Goal: Task Accomplishment & Management: Use online tool/utility

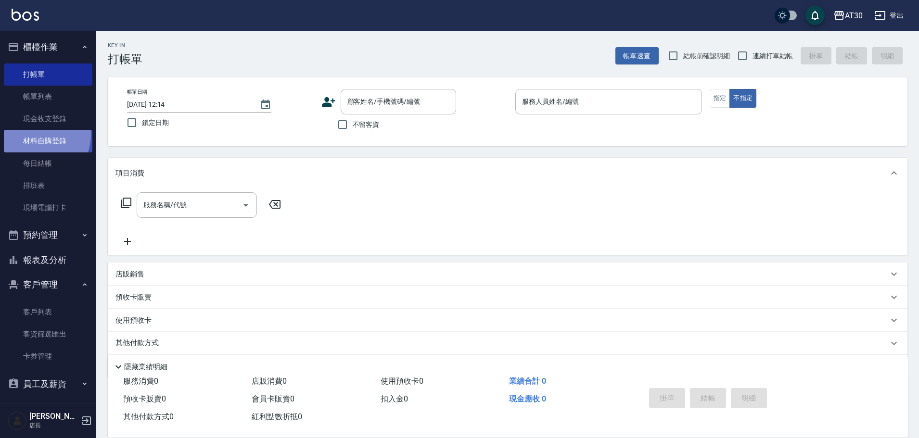
click at [36, 134] on link "材料自購登錄" at bounding box center [48, 141] width 88 height 22
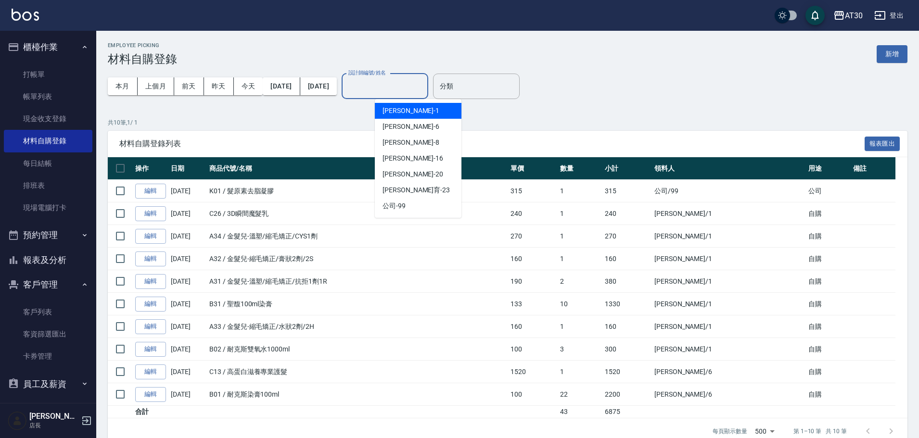
click at [417, 87] on input "設計師編號/姓名" at bounding box center [385, 86] width 78 height 17
click at [412, 112] on div "[PERSON_NAME]1" at bounding box center [418, 111] width 87 height 16
type input "[PERSON_NAME]1"
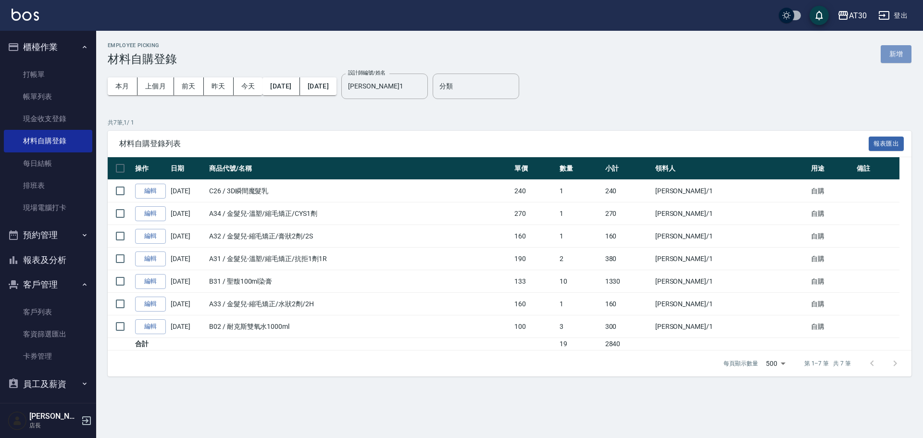
click at [905, 52] on button "新增" at bounding box center [896, 54] width 31 height 18
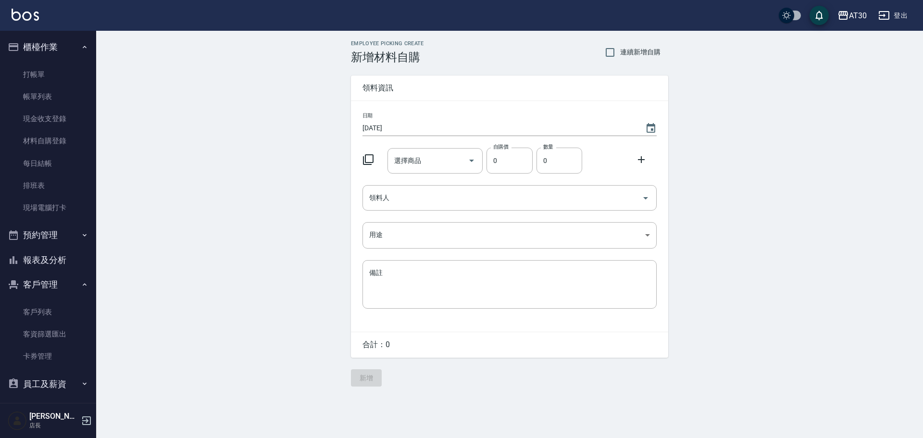
click at [370, 160] on icon at bounding box center [369, 160] width 12 height 12
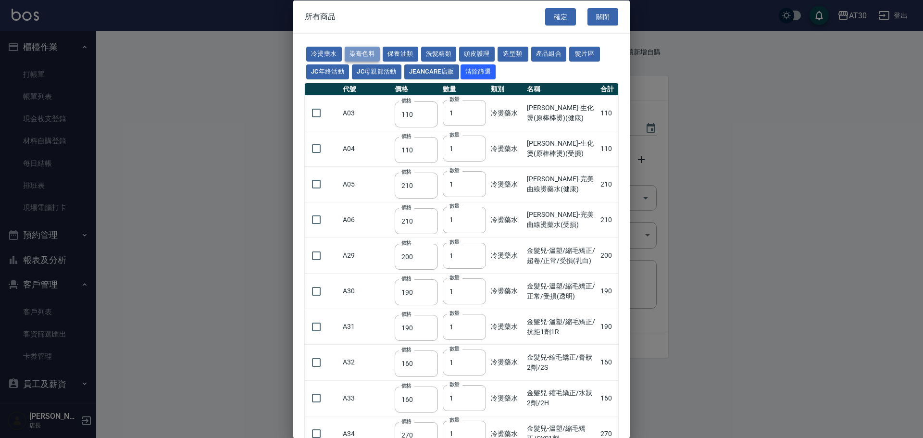
click at [363, 54] on button "染膏色料" at bounding box center [363, 54] width 36 height 15
type input "100"
type input "390"
type input "250"
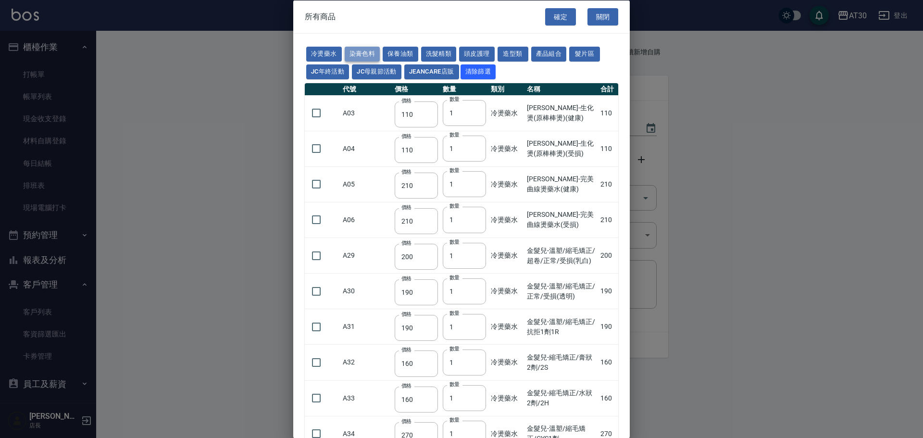
type input "105"
type input "406"
type input "105"
type input "102"
type input "137"
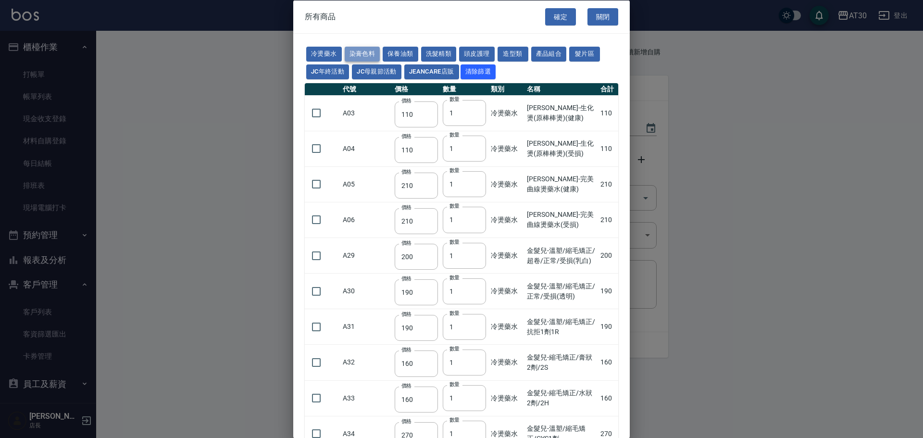
type input "110"
type input "100"
type input "133"
type input "186"
type input "133"
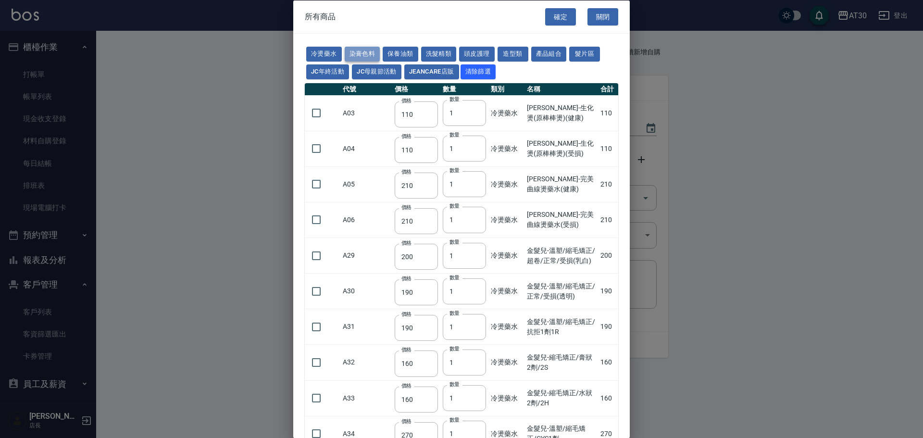
type input "450"
type input "350"
type input "112"
type input "450"
type input "1060"
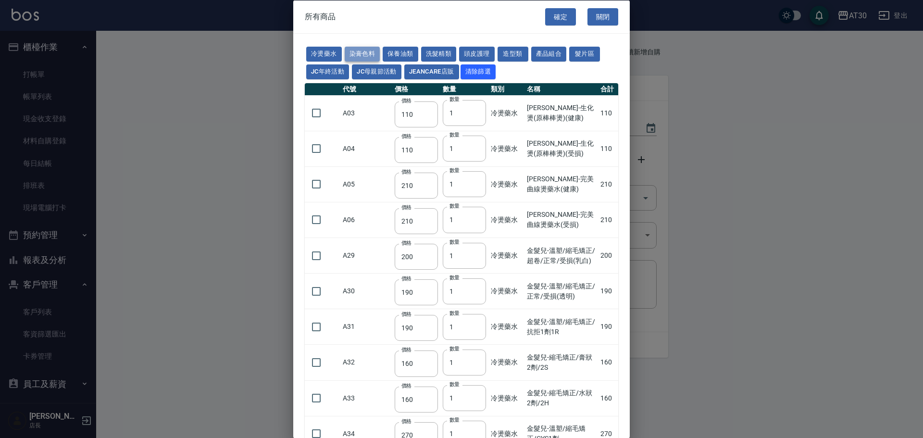
type input "190"
type input "250"
type input "350"
type input "735"
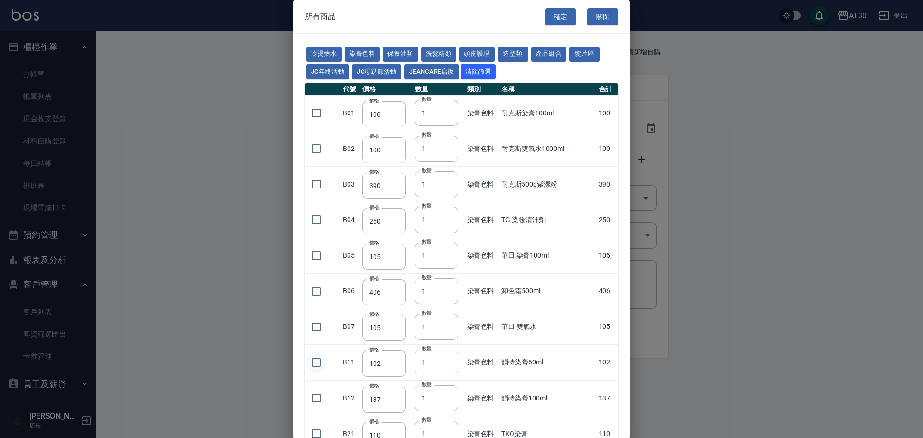
click at [314, 363] on input "checkbox" at bounding box center [316, 362] width 20 height 20
checkbox input "true"
drag, startPoint x: 421, startPoint y: 371, endPoint x: 414, endPoint y: 374, distance: 7.6
click at [419, 372] on input "1" at bounding box center [436, 362] width 43 height 26
type input "3"
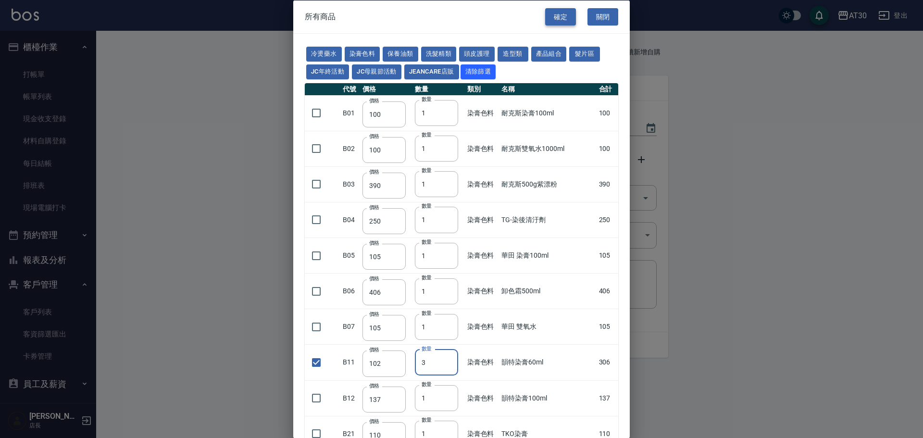
click at [553, 17] on button "確定" at bounding box center [560, 17] width 31 height 18
type input "韻特染膏60ml"
type input "102"
type input "3"
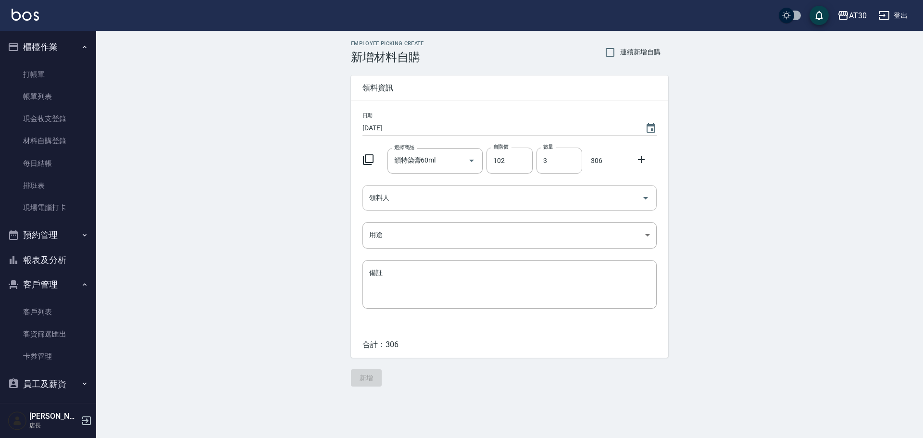
click at [372, 202] on input "領料人" at bounding box center [502, 197] width 271 height 17
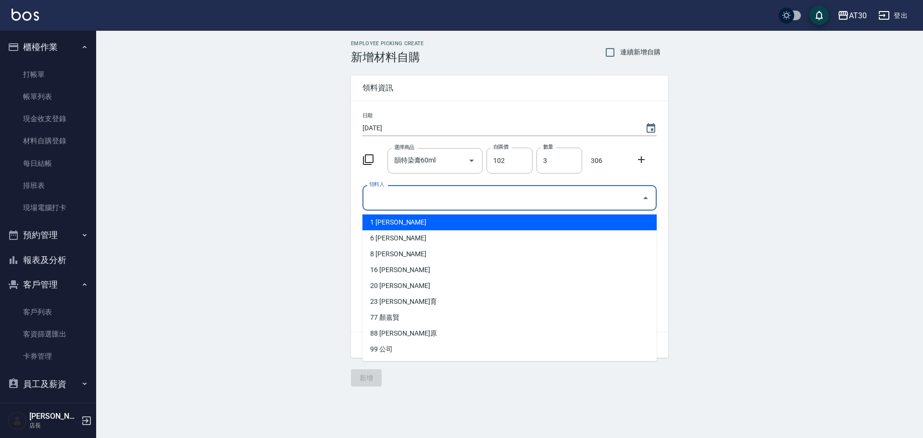
click at [379, 221] on li "1 [PERSON_NAME]" at bounding box center [510, 222] width 294 height 16
type input "[PERSON_NAME]"
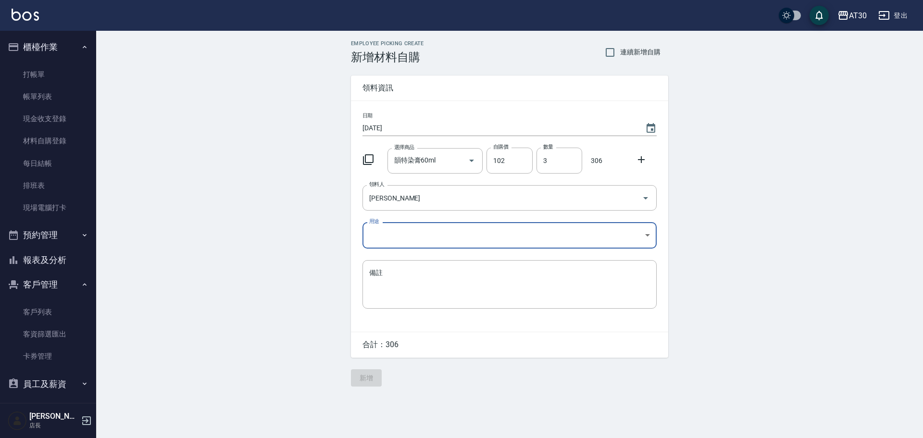
click at [382, 233] on body "AT30 登出 櫃檯作業 打帳單 帳單列表 現金收支登錄 材料自購登錄 每日結帳 排班表 現場電腦打卡 預約管理 預約管理 單日預約紀錄 單週預約紀錄 報表及…" at bounding box center [461, 219] width 923 height 438
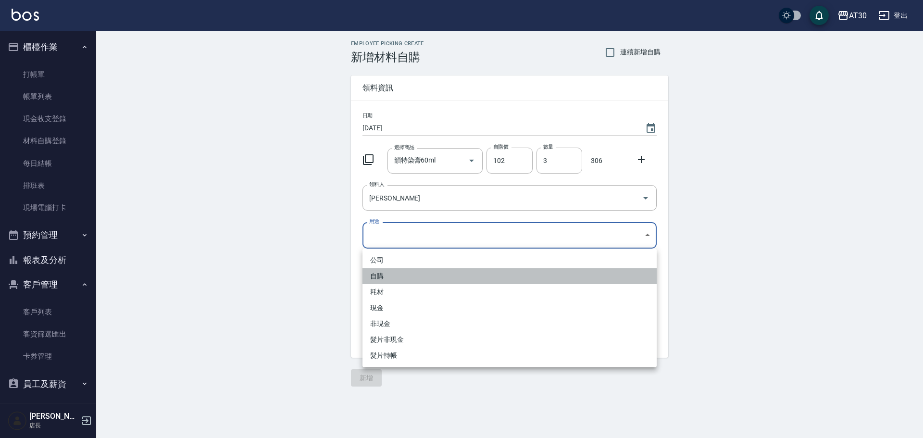
click at [383, 279] on li "自購" at bounding box center [510, 276] width 294 height 16
type input "自購"
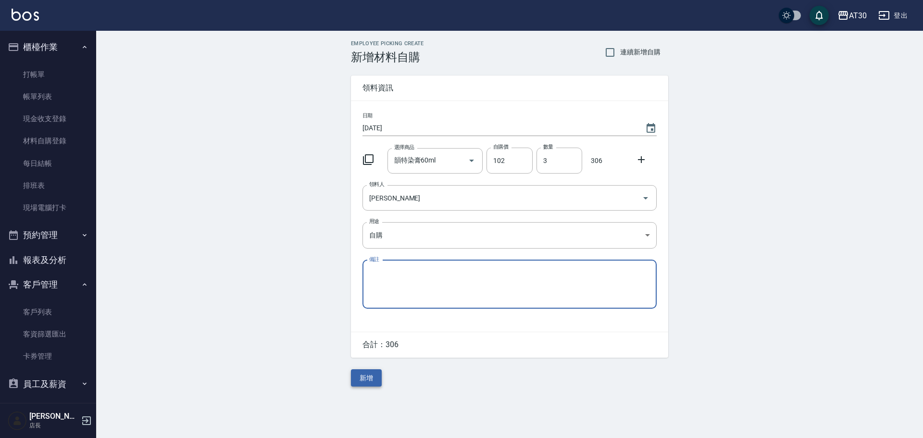
click at [372, 379] on button "新增" at bounding box center [366, 378] width 31 height 18
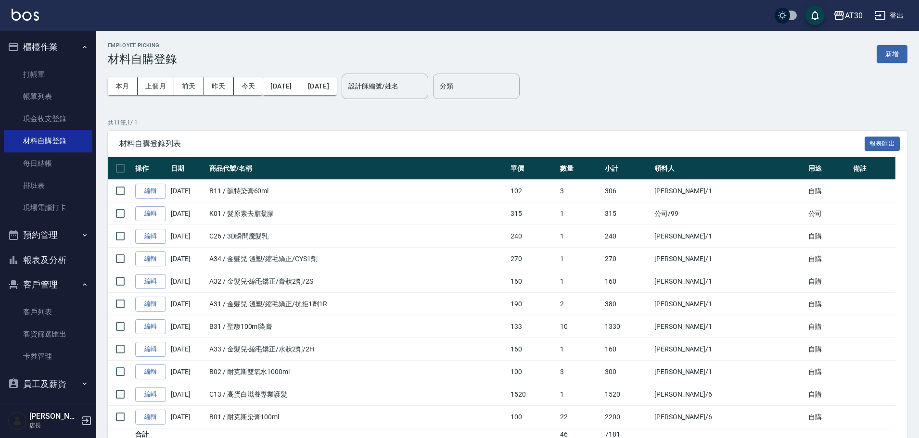
scroll to position [40, 0]
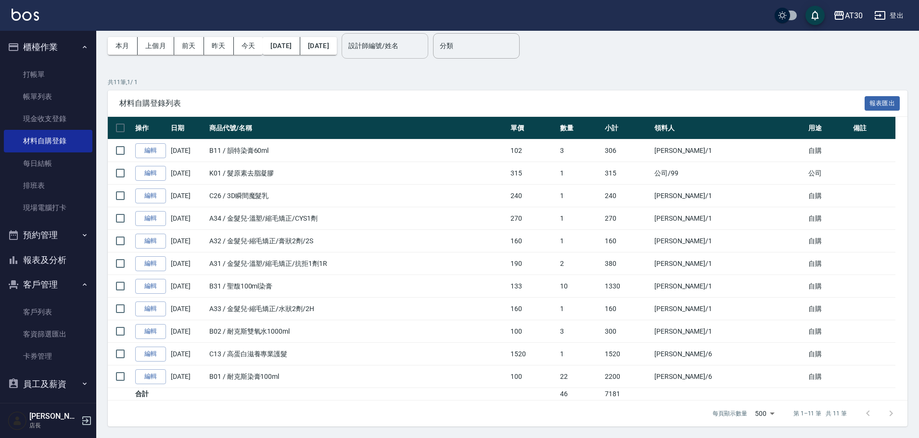
click at [414, 54] on input "設計師編號/姓名" at bounding box center [385, 46] width 78 height 17
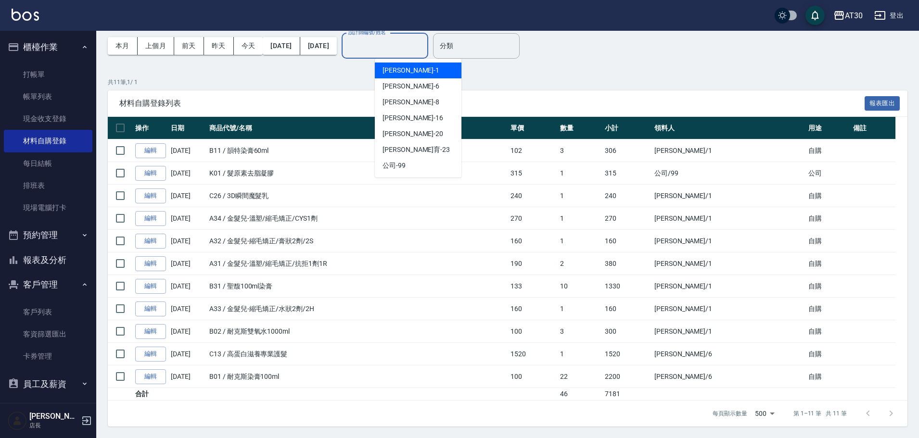
click at [406, 70] on span "[PERSON_NAME]1" at bounding box center [410, 70] width 57 height 10
type input "[PERSON_NAME]1"
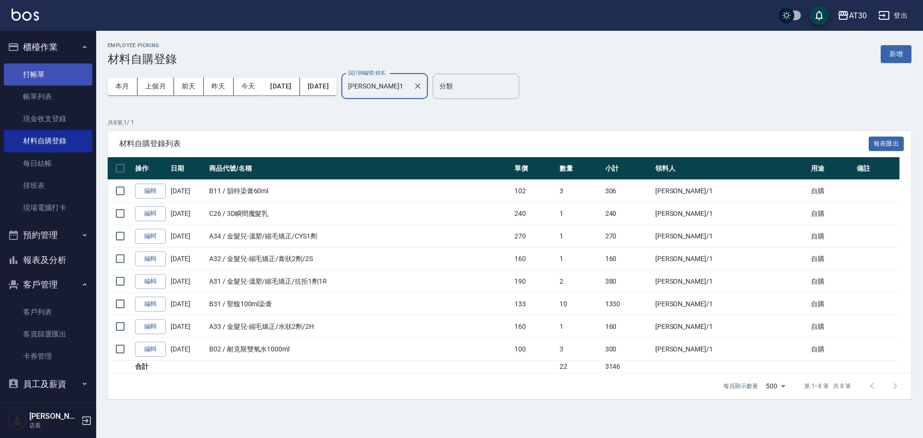
click at [49, 77] on link "打帳單" at bounding box center [48, 74] width 88 height 22
